Goal: Find contact information: Find contact information

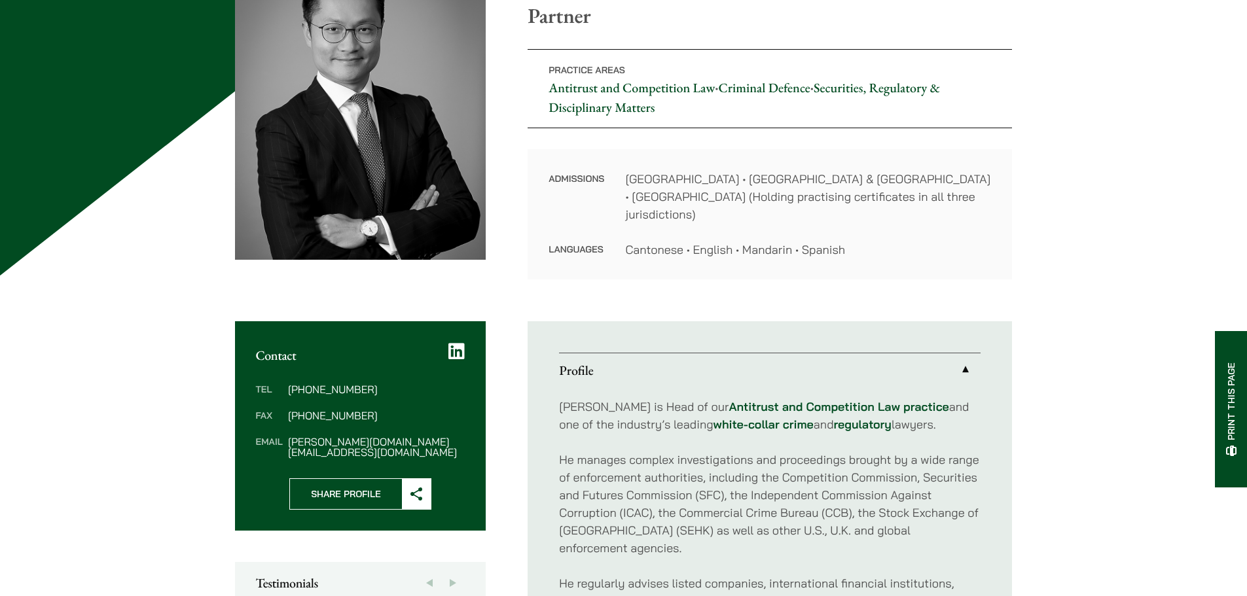
scroll to position [327, 0]
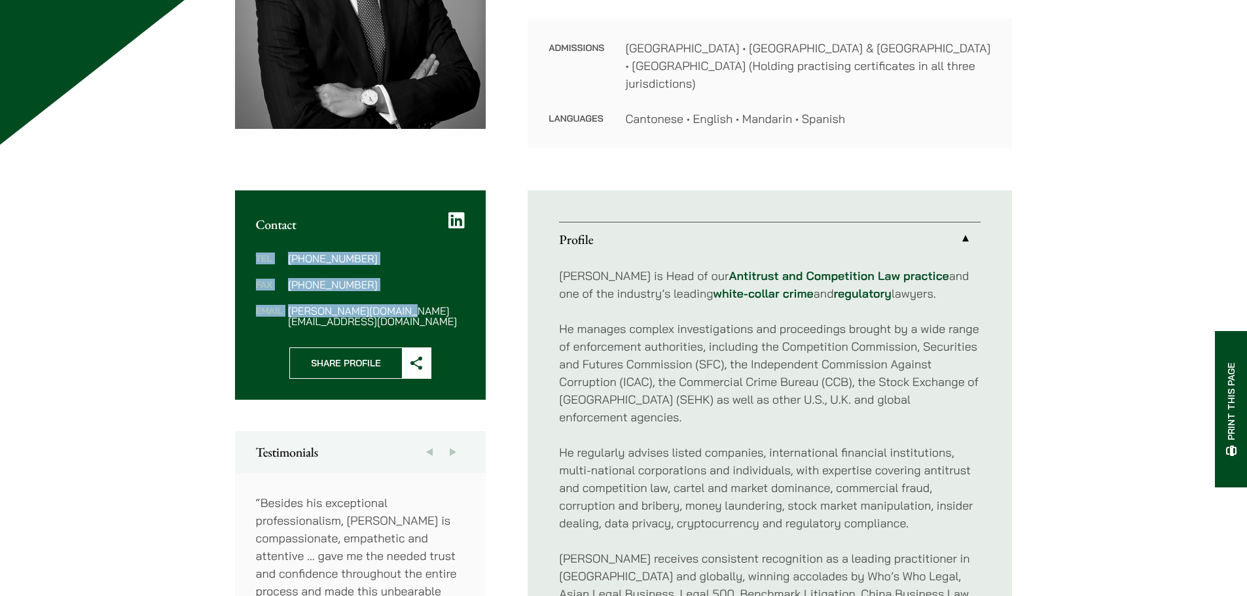
drag, startPoint x: 405, startPoint y: 297, endPoint x: 246, endPoint y: 247, distance: 166.8
click at [246, 247] on div "Tel (852) 2230 2887 Fax (852) 2845 1637 Email felix.ng@haldanes.com" at bounding box center [360, 289] width 251 height 115
copy dl "Tel (852) 2230 2887 Fax (852) 2845 1637 Email felix.ng@haldanes.com"
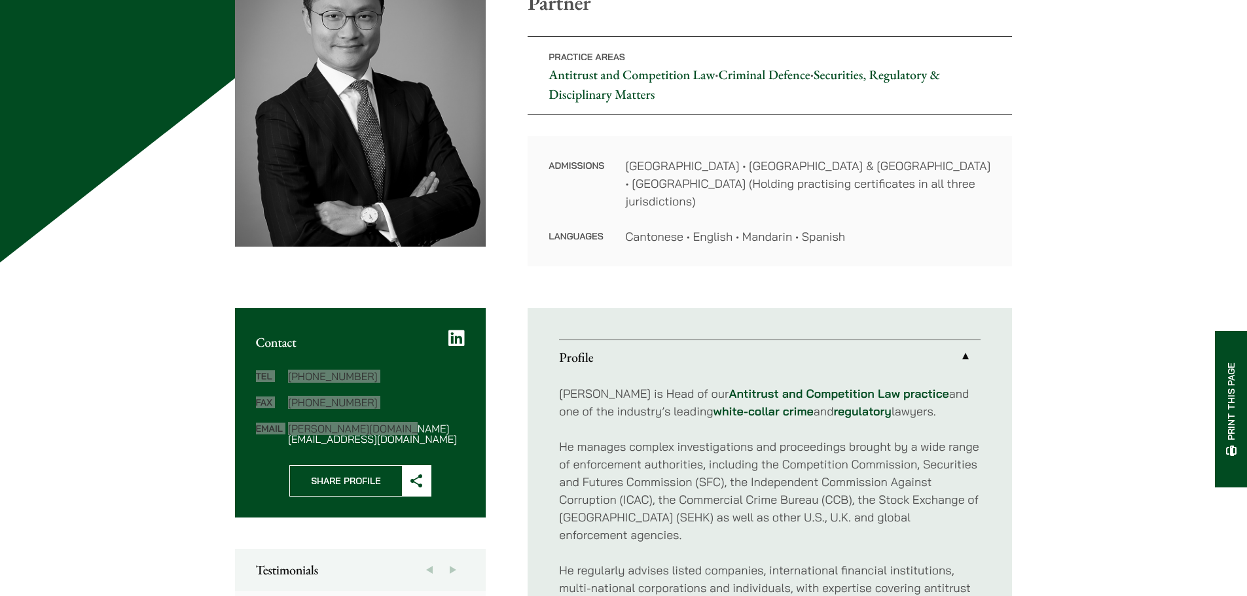
scroll to position [0, 0]
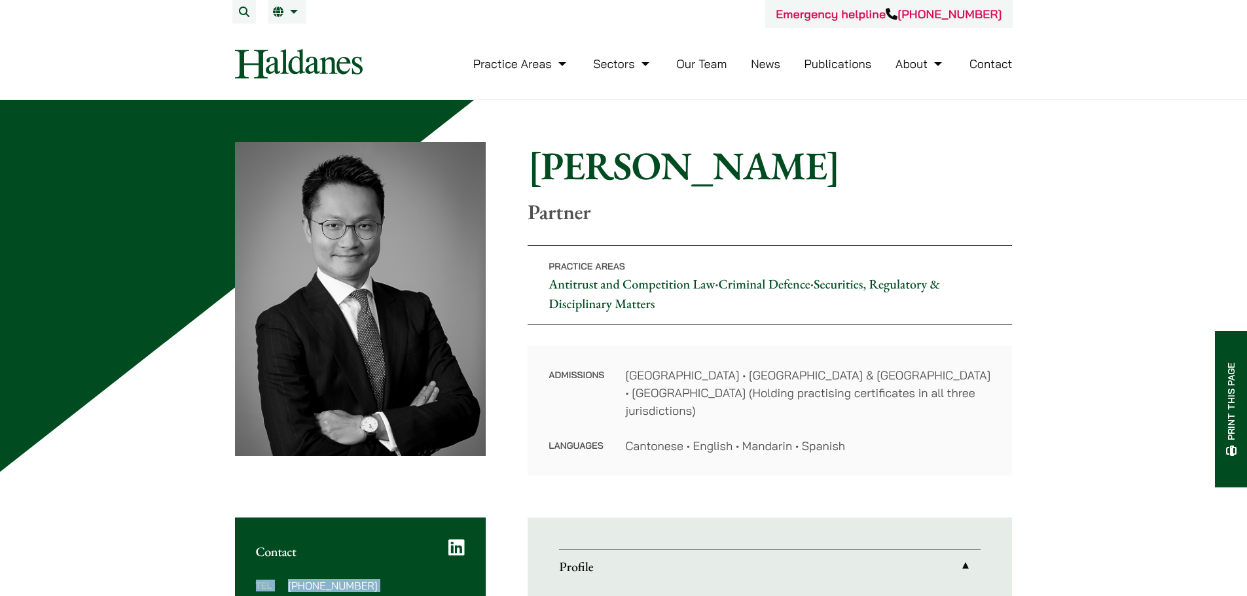
click at [707, 62] on link "Our Team" at bounding box center [701, 63] width 50 height 15
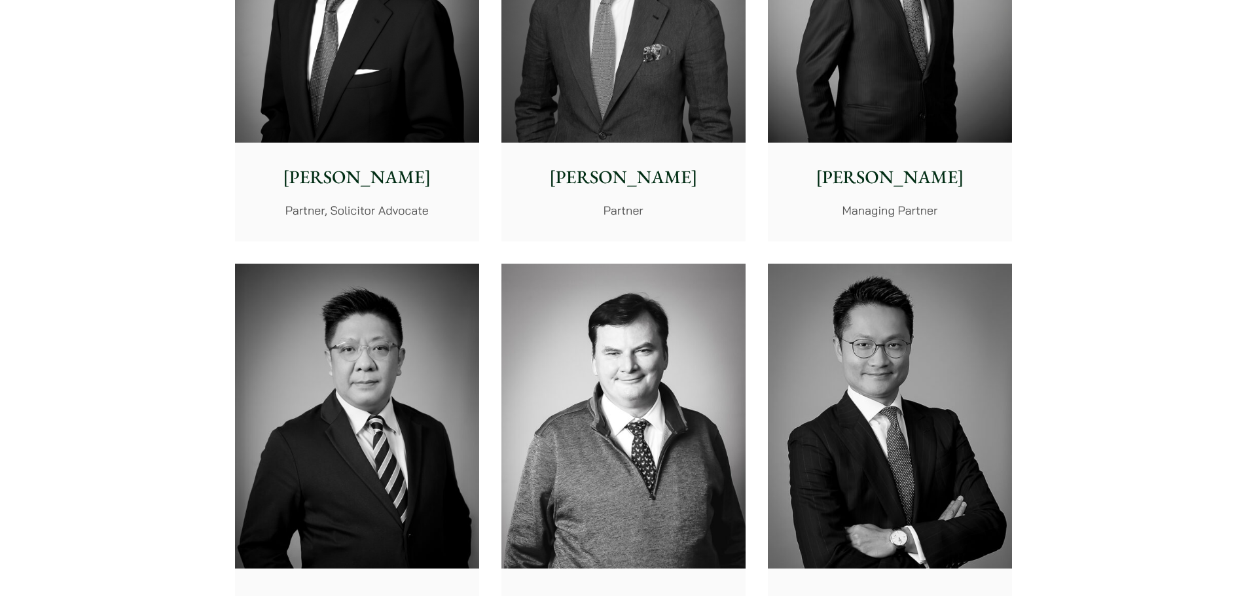
scroll to position [668, 0]
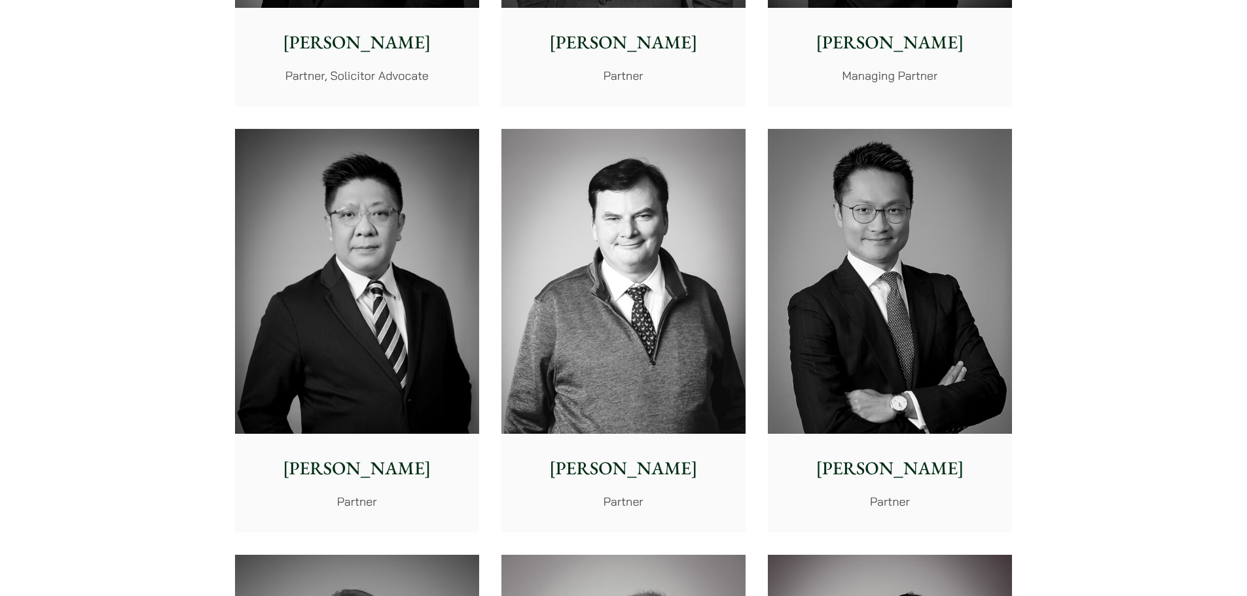
click at [600, 328] on img at bounding box center [623, 282] width 244 height 306
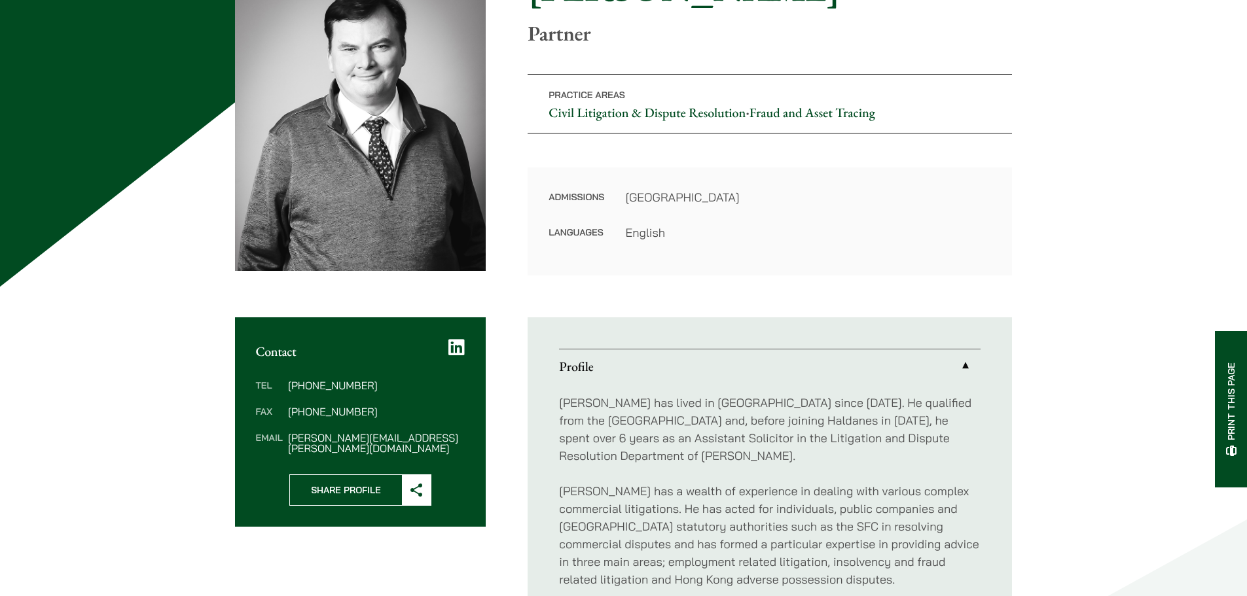
scroll to position [65, 0]
